Goal: Find specific page/section: Find specific page/section

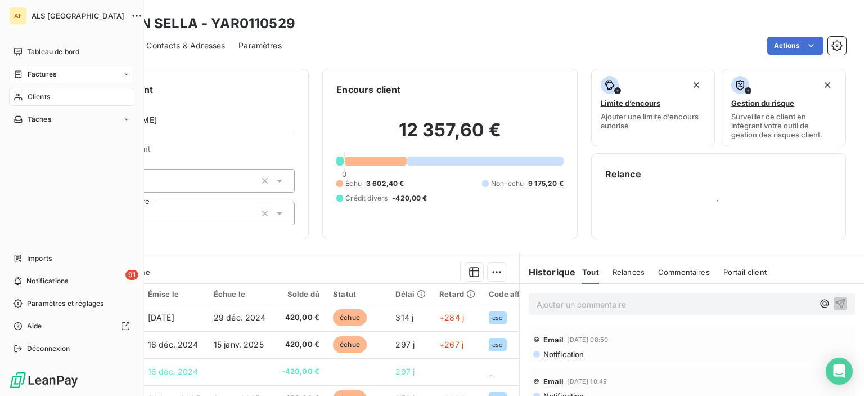
click at [39, 71] on span "Factures" at bounding box center [42, 74] width 29 height 10
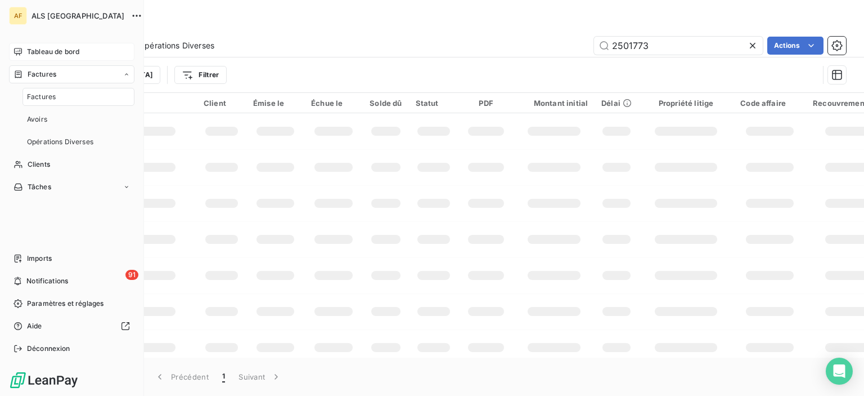
click at [59, 57] on div "Tableau de bord" at bounding box center [71, 52] width 125 height 18
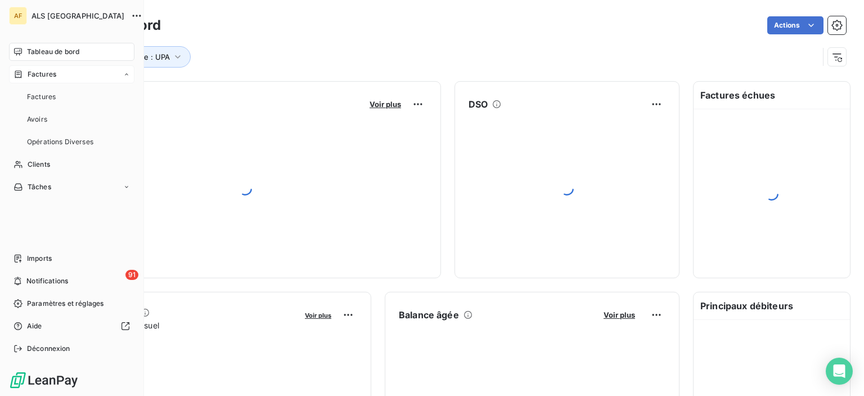
click at [54, 76] on span "Factures" at bounding box center [42, 74] width 29 height 10
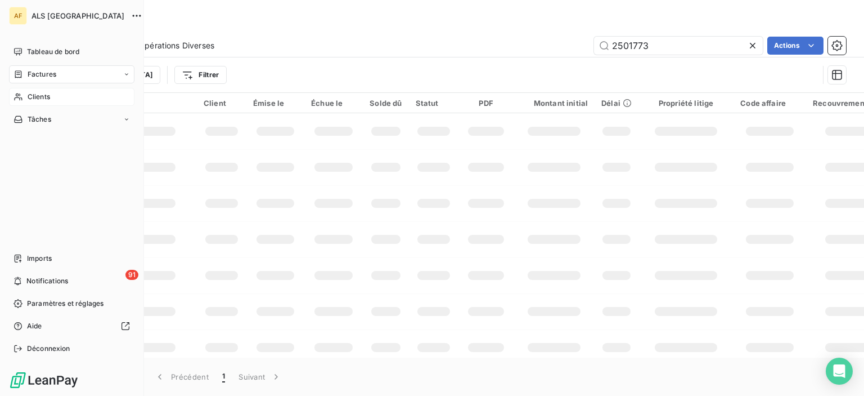
click at [53, 100] on div "Clients" at bounding box center [71, 97] width 125 height 18
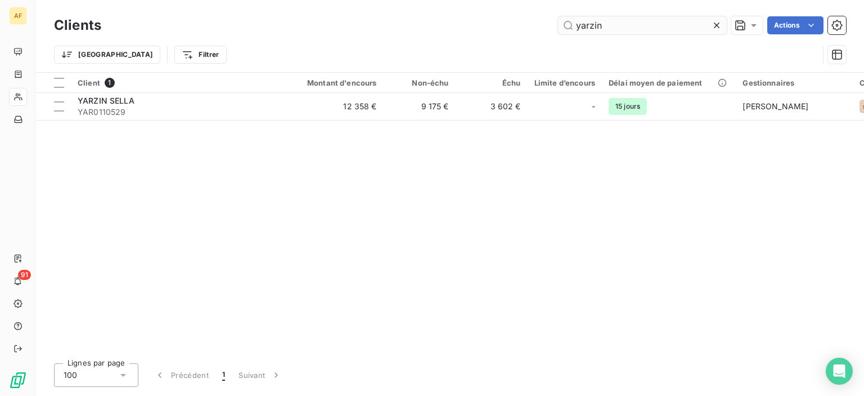
click at [703, 28] on input "yarzin" at bounding box center [642, 25] width 169 height 18
drag, startPoint x: 590, startPoint y: 26, endPoint x: 666, endPoint y: 29, distance: 76.6
click at [590, 26] on input "yarzin" at bounding box center [642, 25] width 169 height 18
click at [713, 25] on icon at bounding box center [716, 25] width 11 height 11
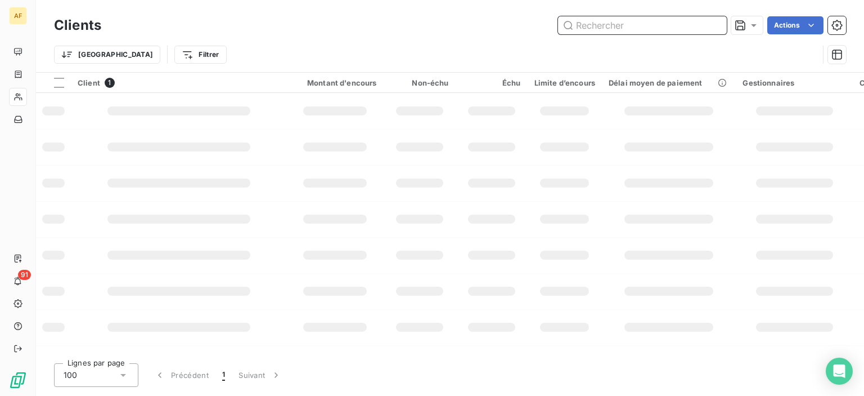
click at [632, 21] on input "text" at bounding box center [642, 25] width 169 height 18
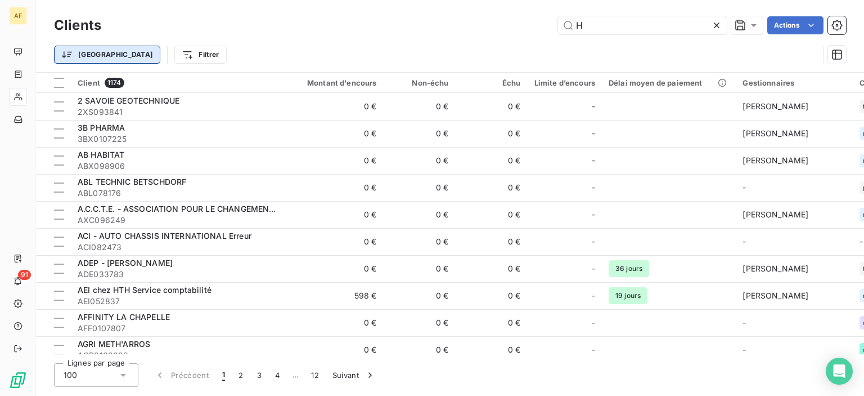
click at [99, 51] on html "AF 91 Clients H Actions Trier Filtrer Client 1174 Montant d'encours Non-échu Éc…" at bounding box center [432, 198] width 864 height 396
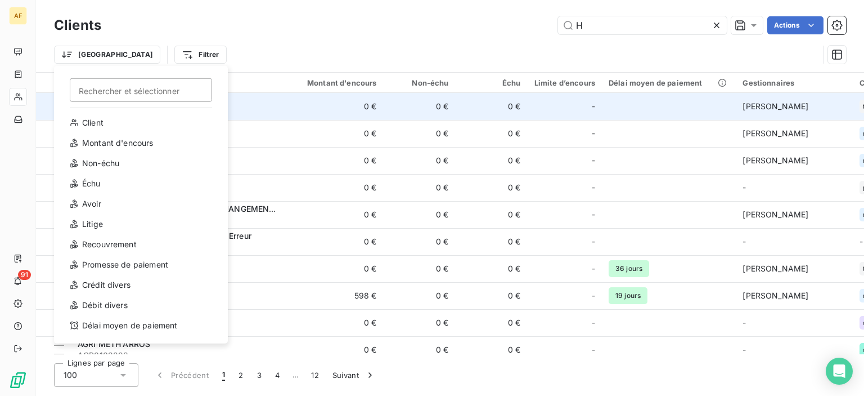
drag, startPoint x: 329, startPoint y: 25, endPoint x: 288, endPoint y: 93, distance: 79.7
click at [329, 24] on html "AF 91 Clients H Actions Trier Rechercher et sélectionner Client Montant d'encou…" at bounding box center [432, 198] width 864 height 396
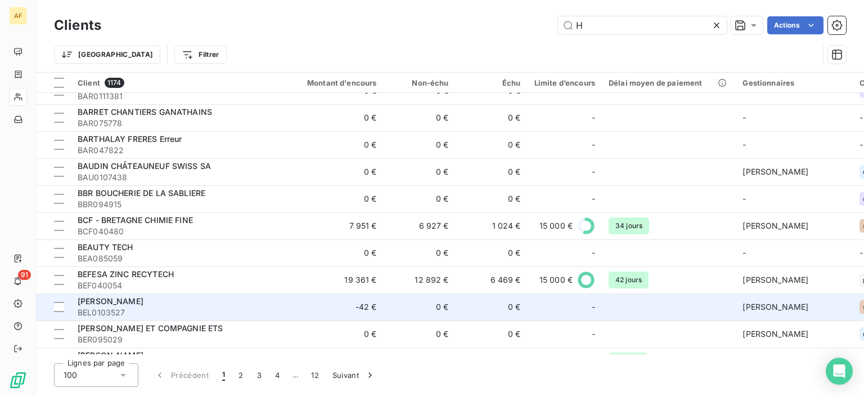
scroll to position [2444, 0]
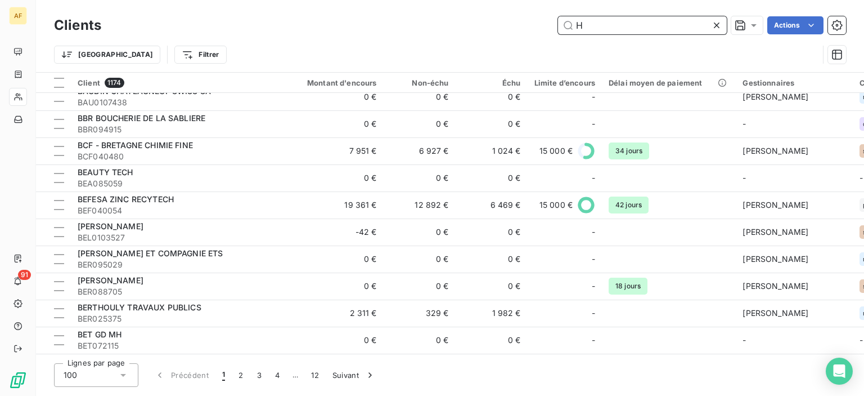
click at [607, 17] on input "H" at bounding box center [642, 25] width 169 height 18
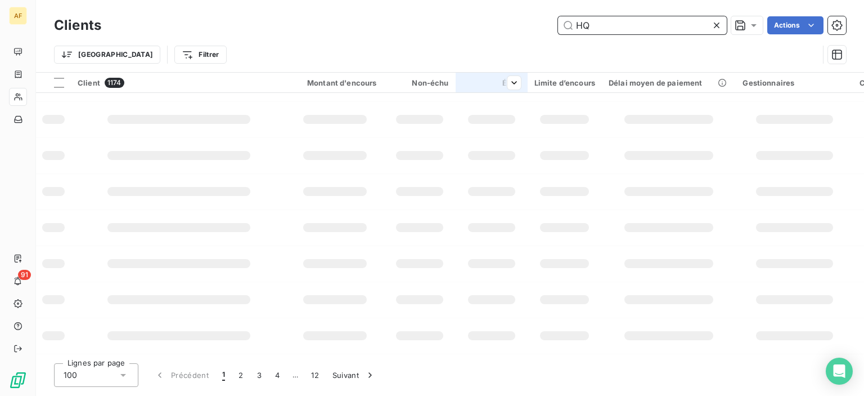
scroll to position [0, 0]
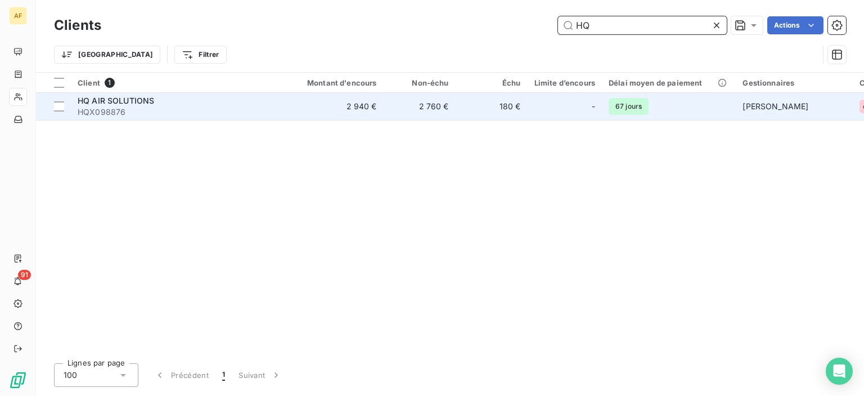
type input "HQ"
click at [147, 111] on span "HQX098876" at bounding box center [179, 111] width 203 height 11
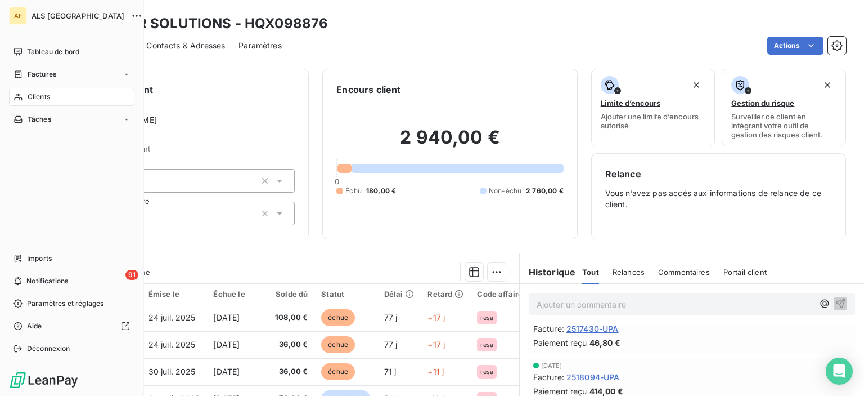
click at [46, 96] on span "Clients" at bounding box center [39, 97] width 23 height 10
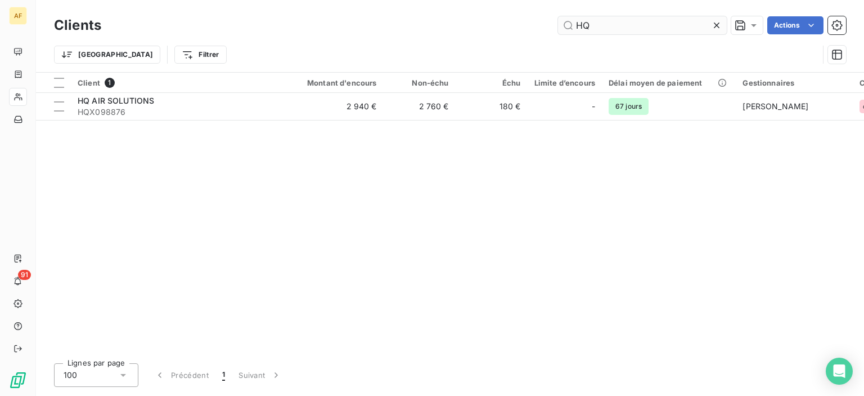
click at [583, 26] on input "HQ" at bounding box center [642, 25] width 169 height 18
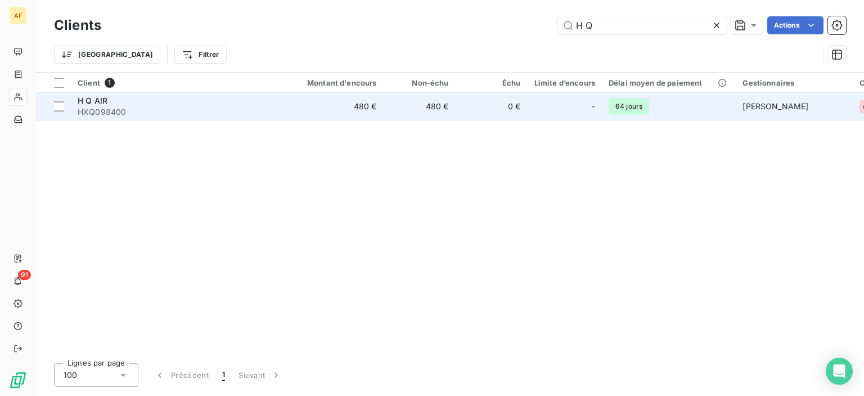
type input "H Q"
click at [114, 110] on span "HXQ098400" at bounding box center [179, 111] width 203 height 11
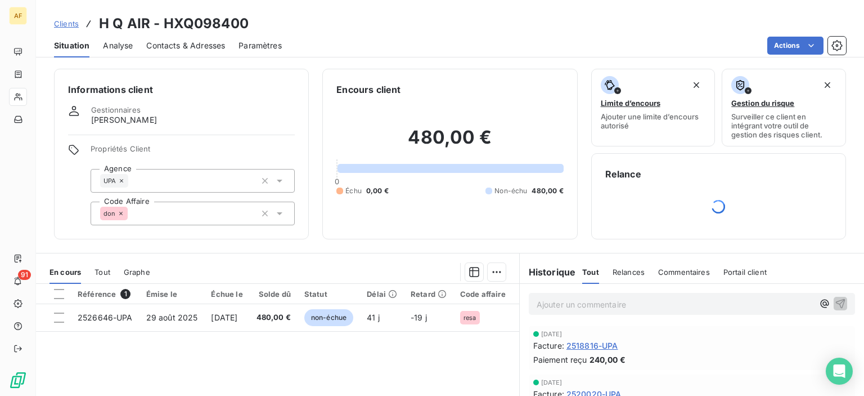
scroll to position [113, 0]
